Goal: Task Accomplishment & Management: Manage account settings

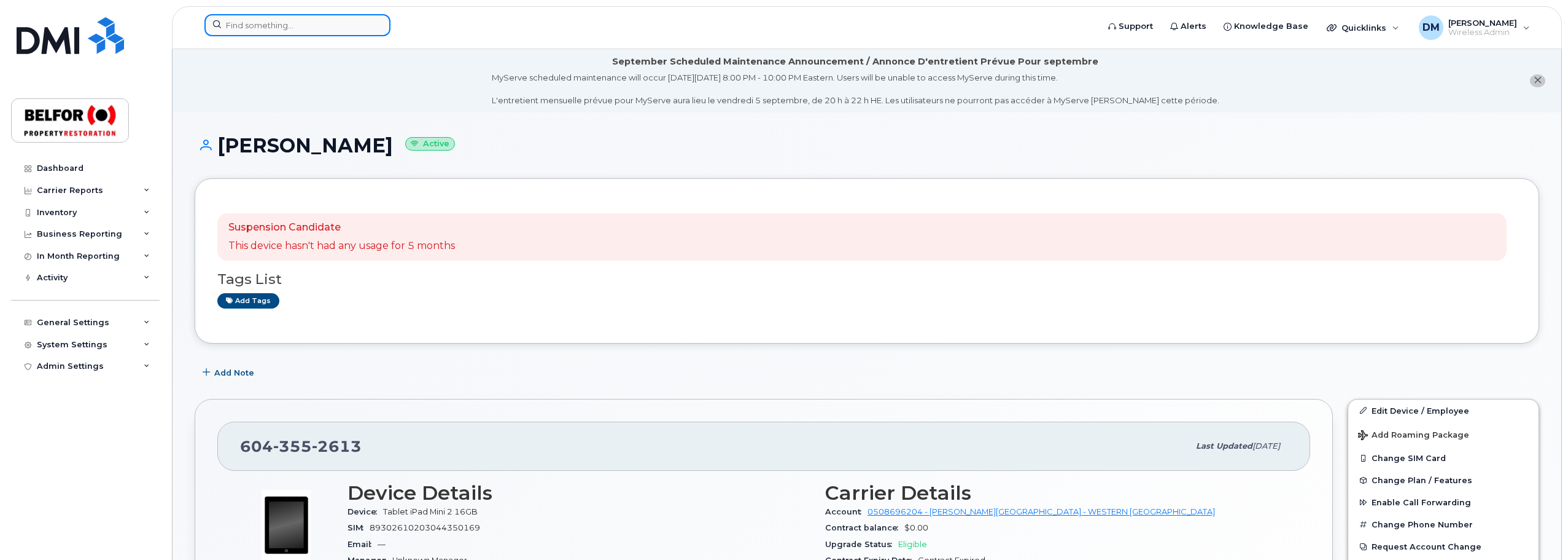
click at [262, 21] on input at bounding box center [298, 24] width 186 height 22
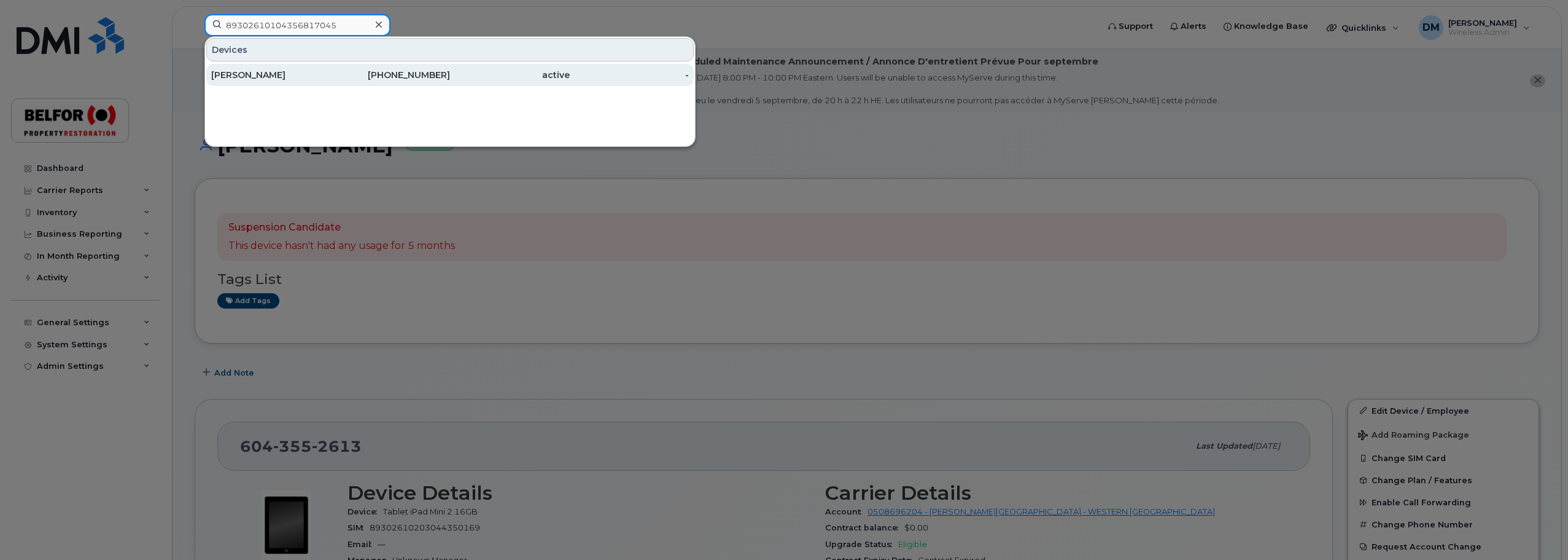
type input "89302610104356817045"
click at [271, 82] on div "[PERSON_NAME]" at bounding box center [271, 75] width 120 height 22
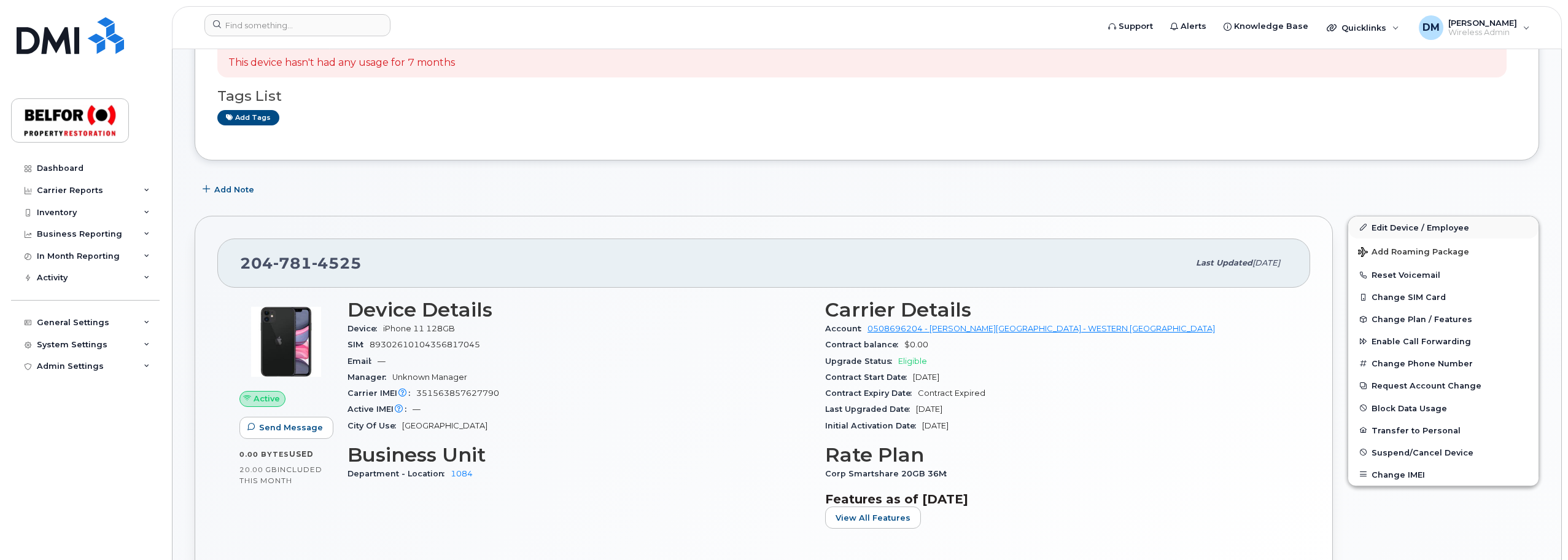
scroll to position [184, 0]
click at [1420, 218] on link "Edit Device / Employee" at bounding box center [1443, 225] width 190 height 22
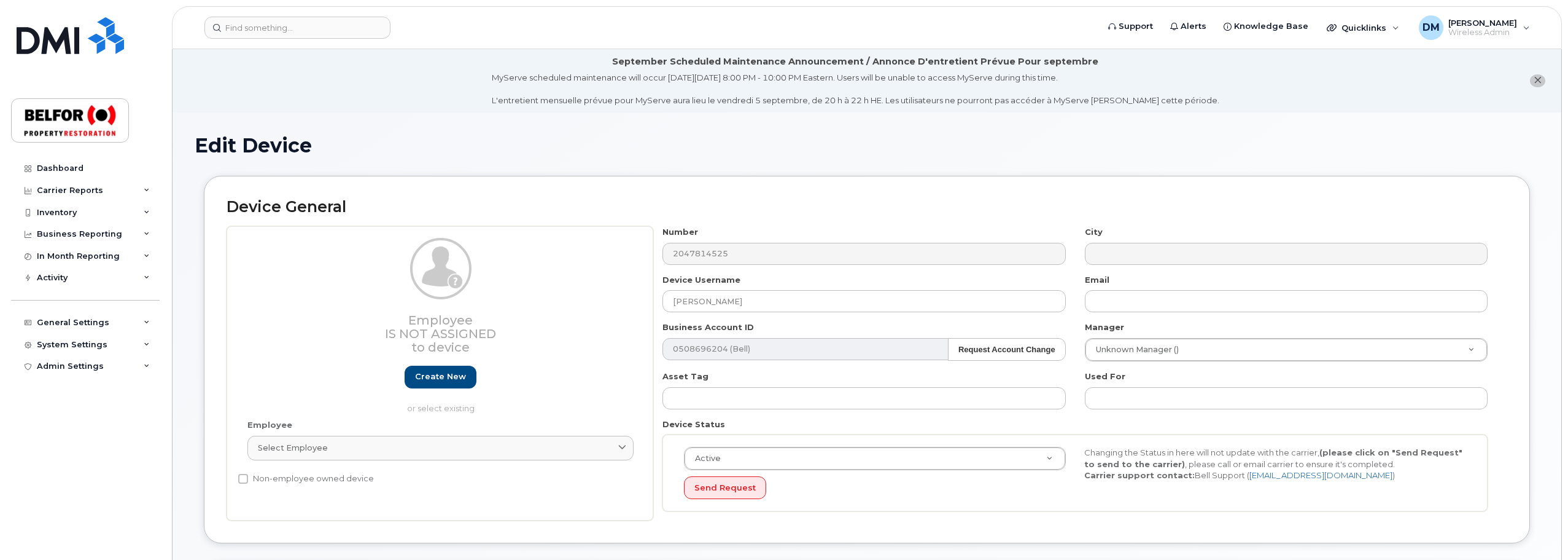
select select "5713130"
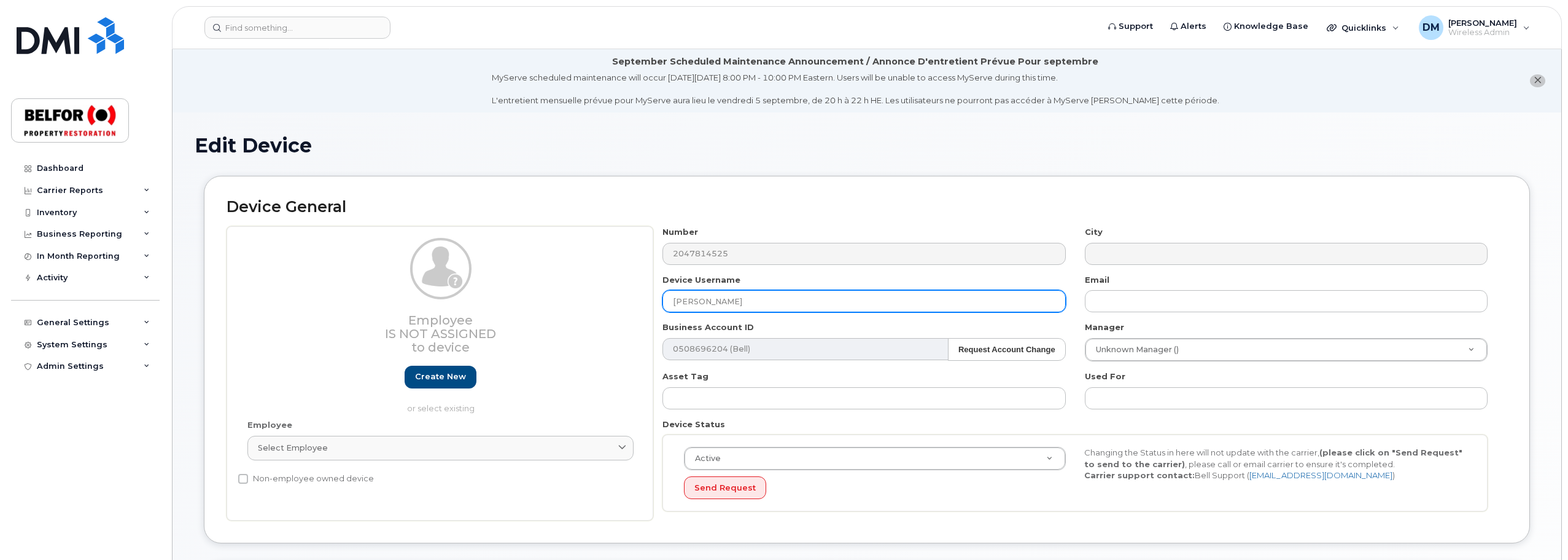
drag, startPoint x: 750, startPoint y: 306, endPoint x: 661, endPoint y: 305, distance: 89.0
click at [661, 305] on div "Device Username [PERSON_NAME]" at bounding box center [864, 293] width 421 height 39
paste input "[PERSON_NAME]"
type input "[PERSON_NAME]"
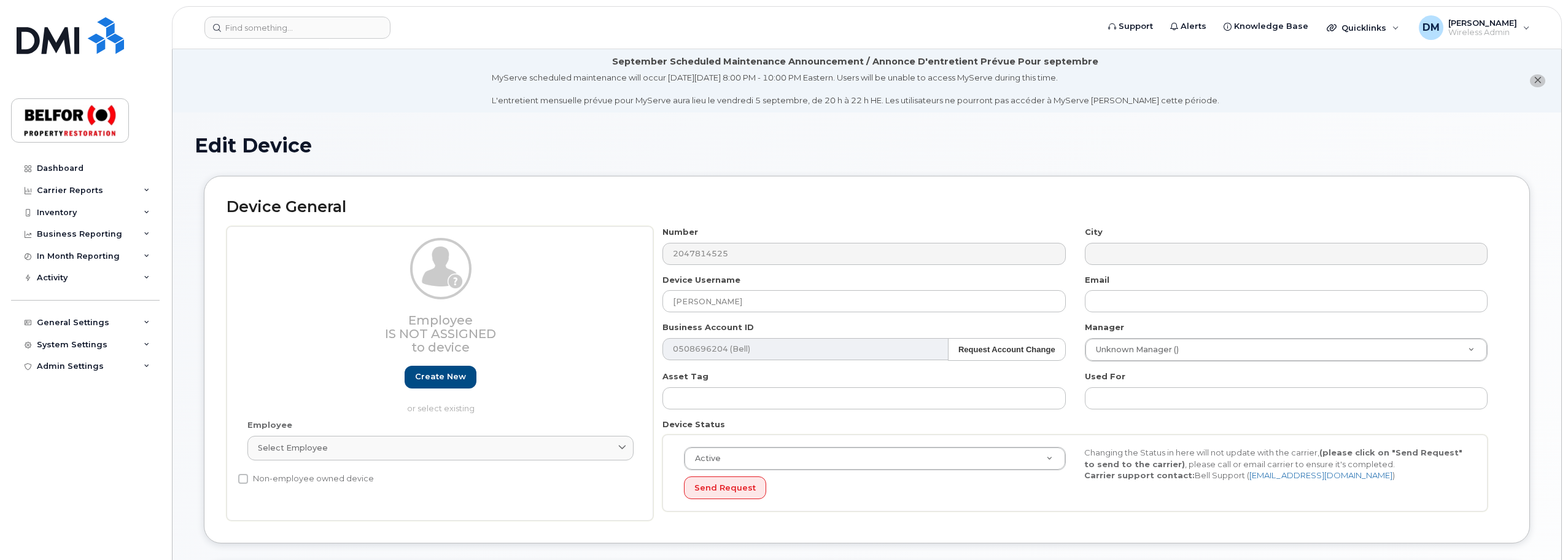
click at [1508, 183] on div "Device General Employee Is not assigned to device Create new or select existing…" at bounding box center [866, 359] width 1326 height 367
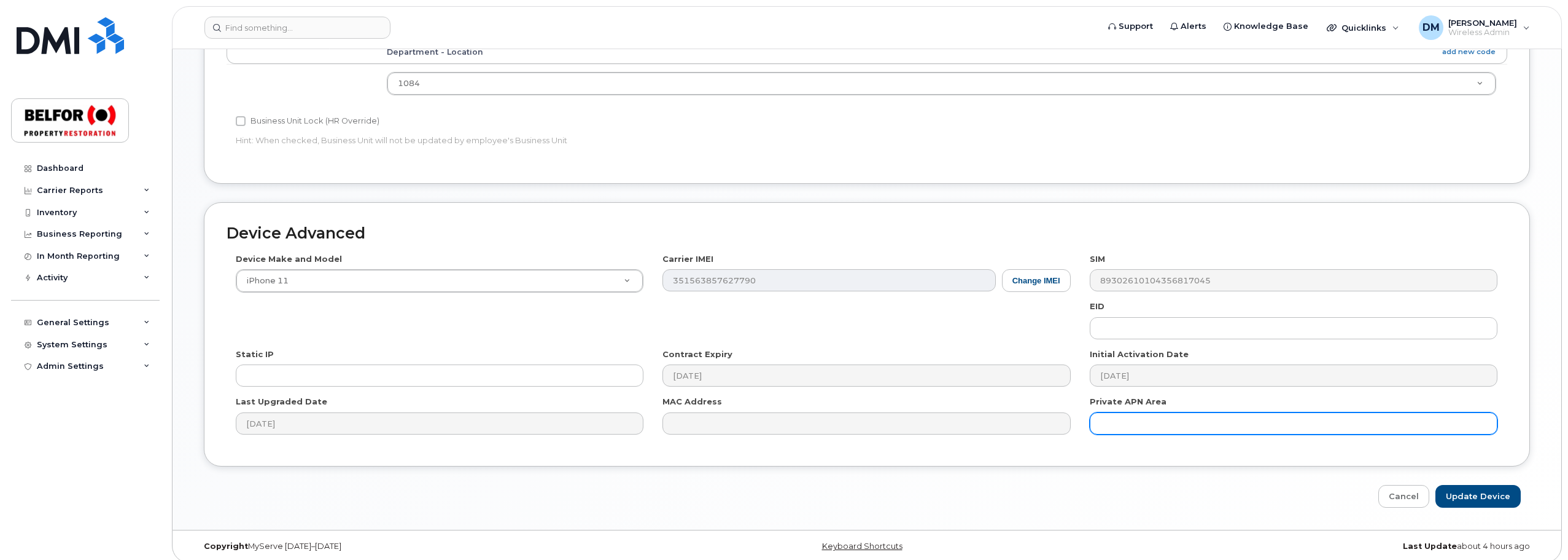
scroll to position [580, 0]
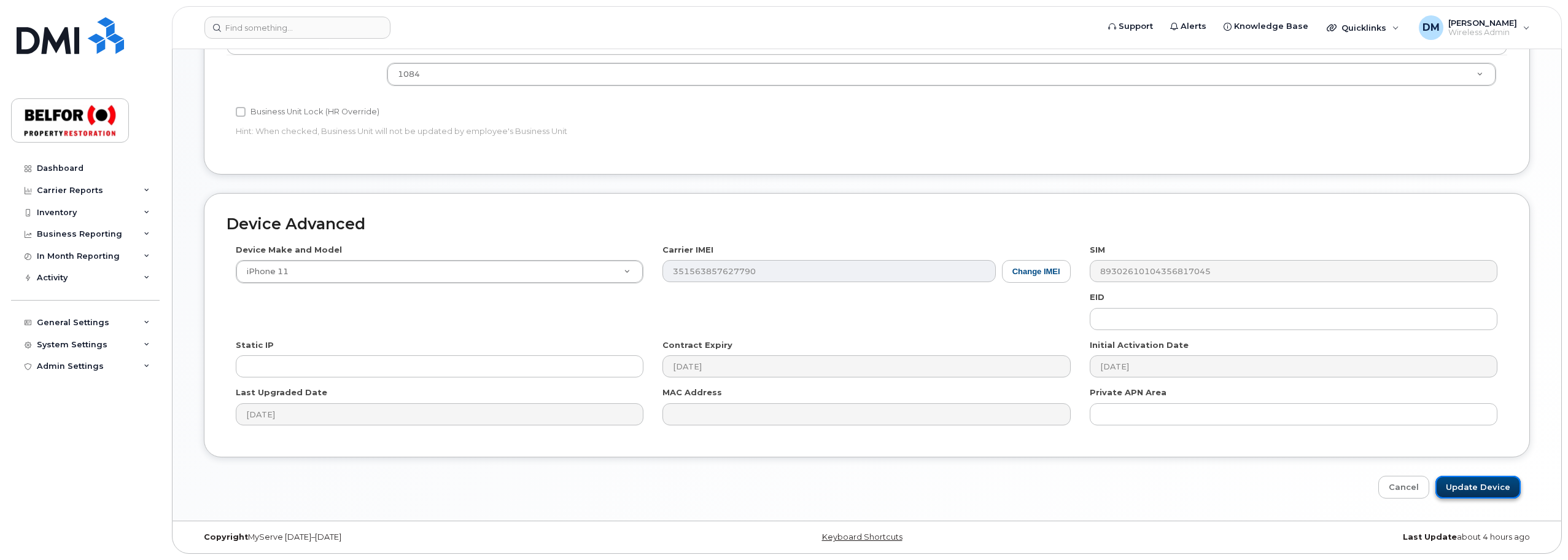
click at [1483, 486] on input "Update Device" at bounding box center [1478, 487] width 85 height 23
type input "Saving..."
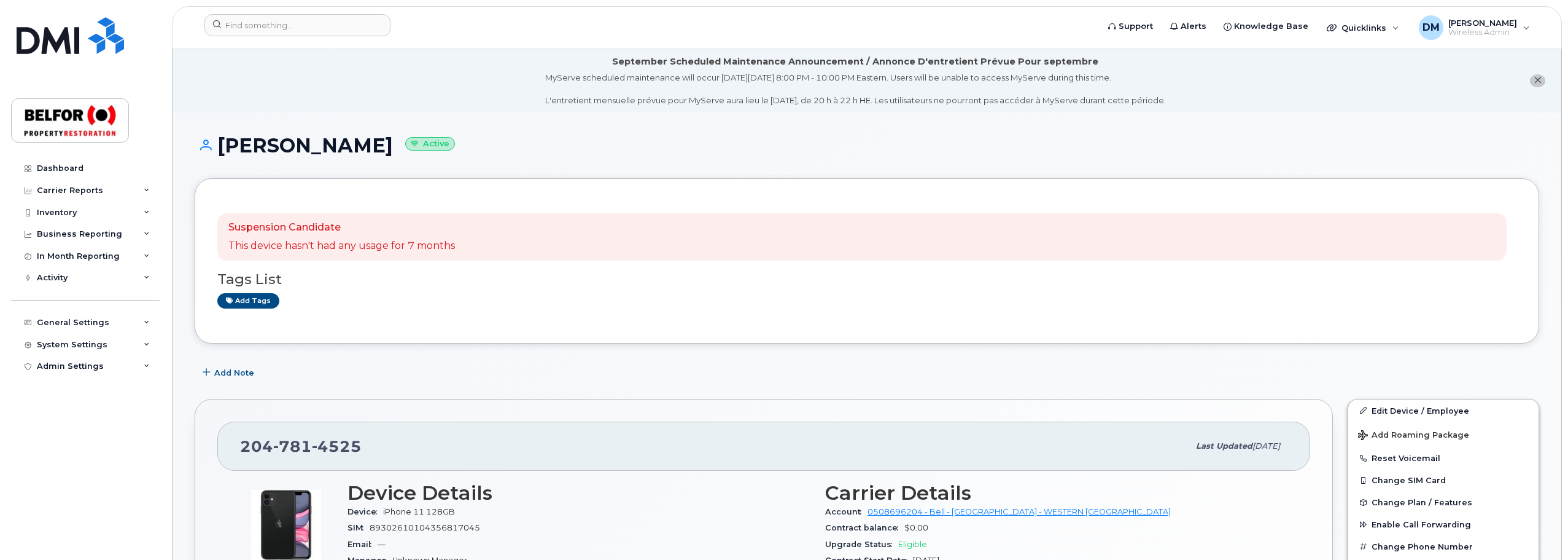
click at [324, 102] on li "September Scheduled Maintenance Announcement / Annonce D'entretient Prévue Pour…" at bounding box center [866, 80] width 1389 height 63
click at [225, 81] on li "September Scheduled Maintenance Announcement / Annonce D'entretient Prévue Pour…" at bounding box center [866, 80] width 1389 height 63
